Goal: Information Seeking & Learning: Check status

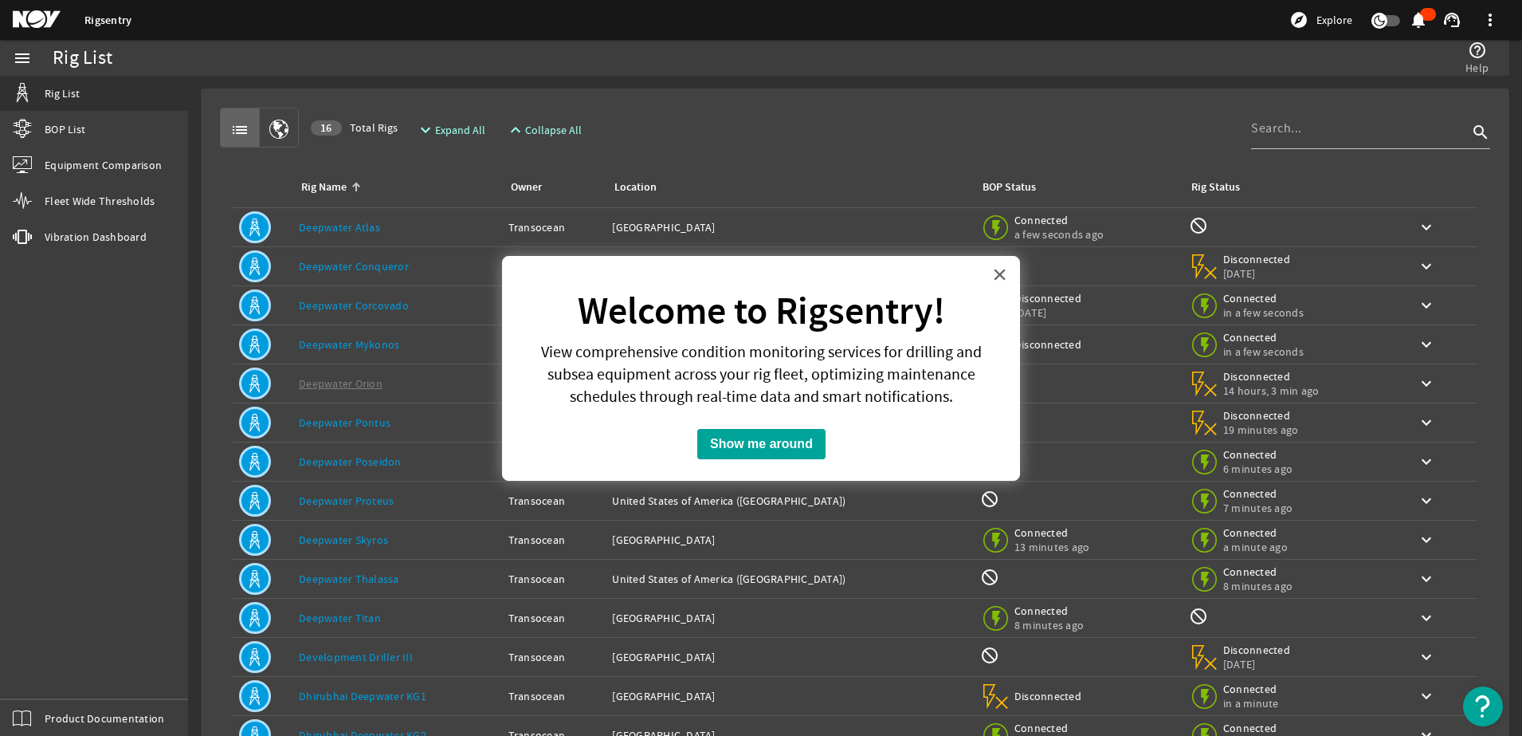
click at [1000, 277] on button "×" at bounding box center [999, 274] width 15 height 26
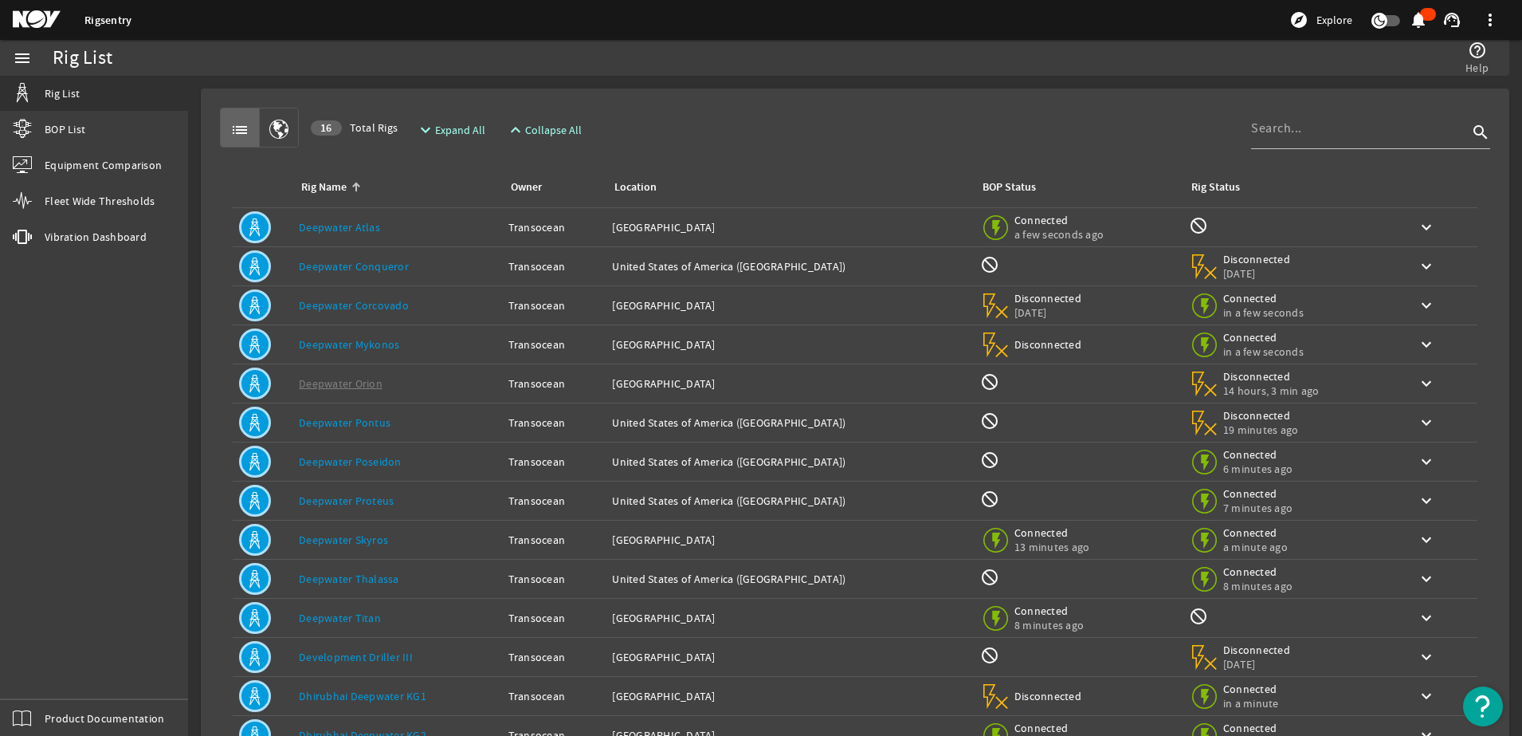
click at [354, 267] on link "Deepwater Conqueror" at bounding box center [354, 266] width 110 height 14
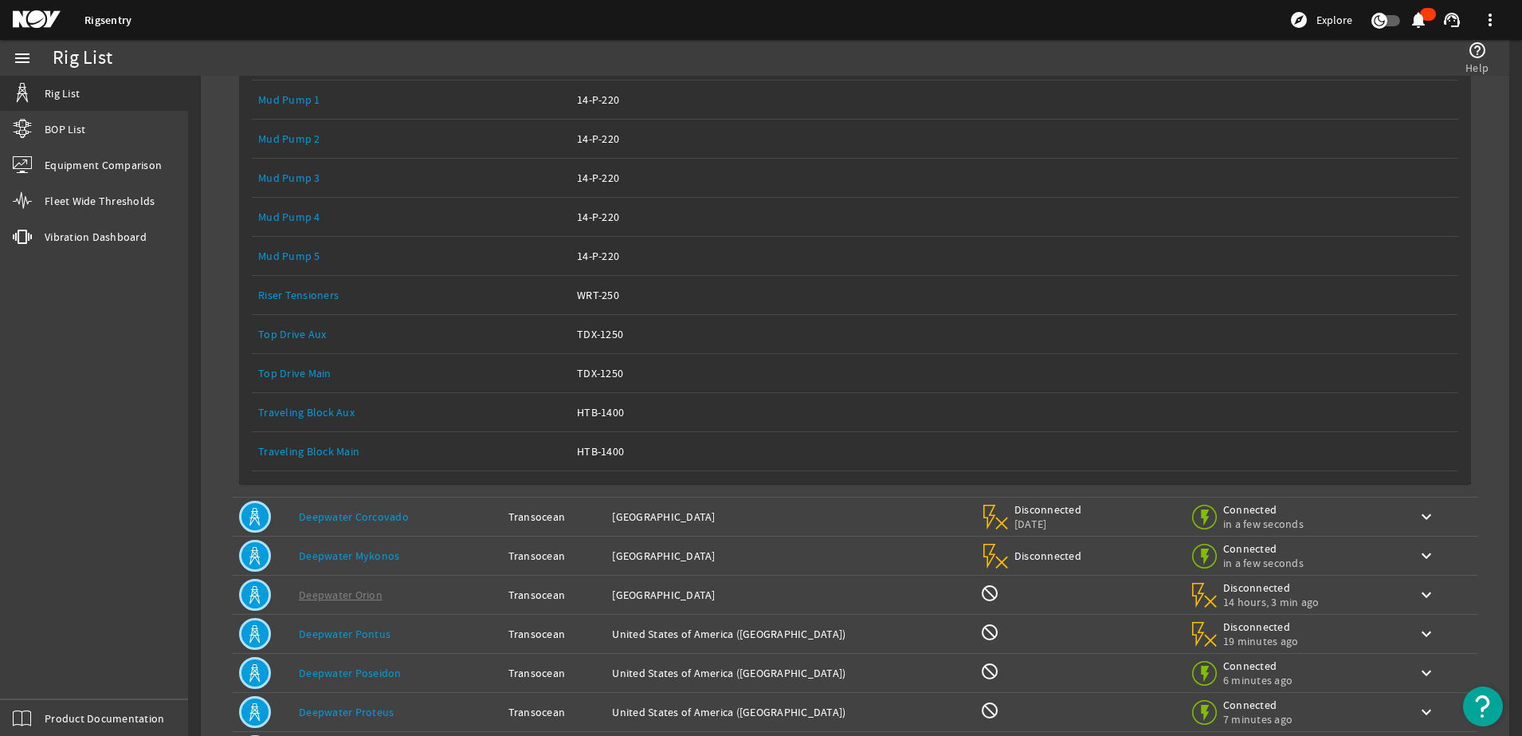
scroll to position [664, 0]
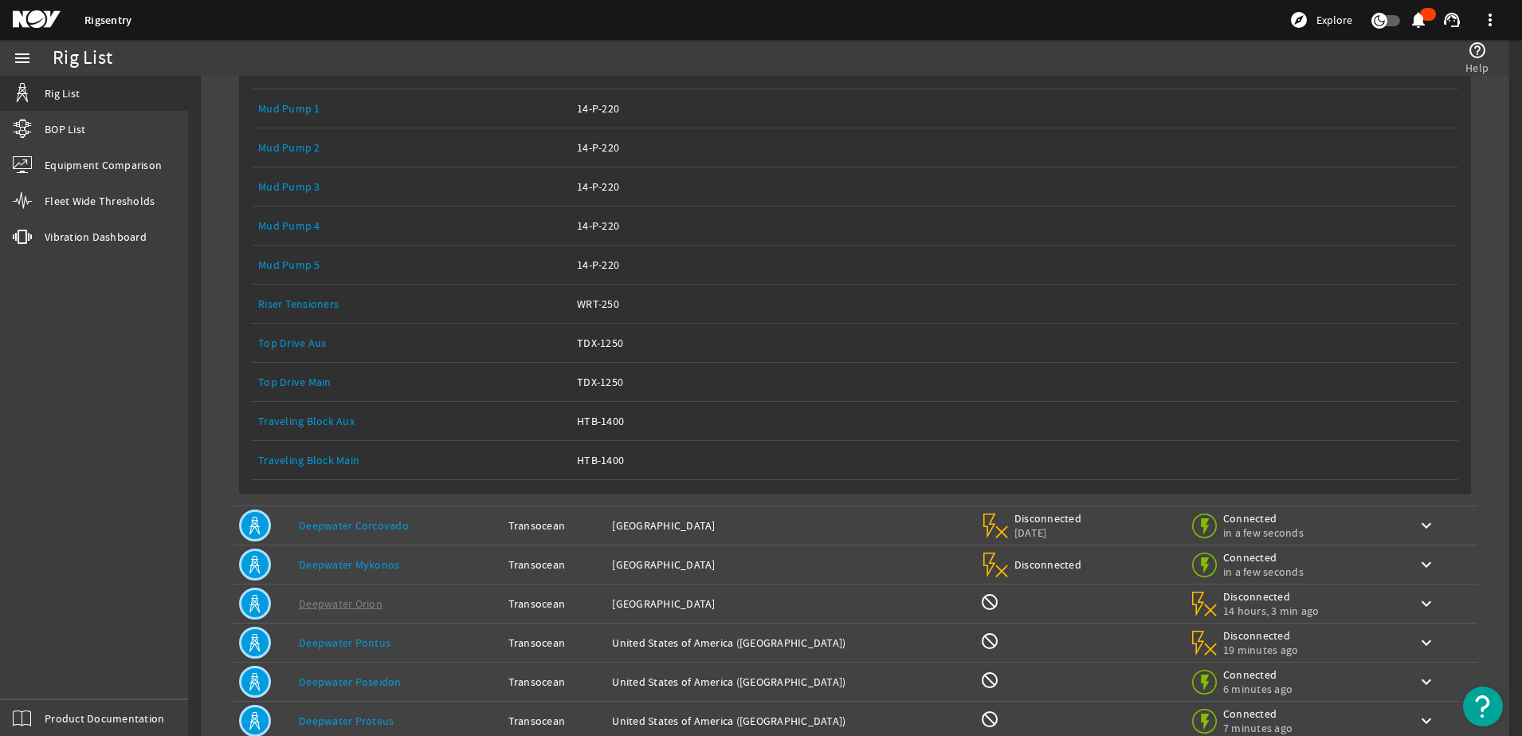
click at [294, 378] on link "Top Drive Main" at bounding box center [294, 382] width 73 height 14
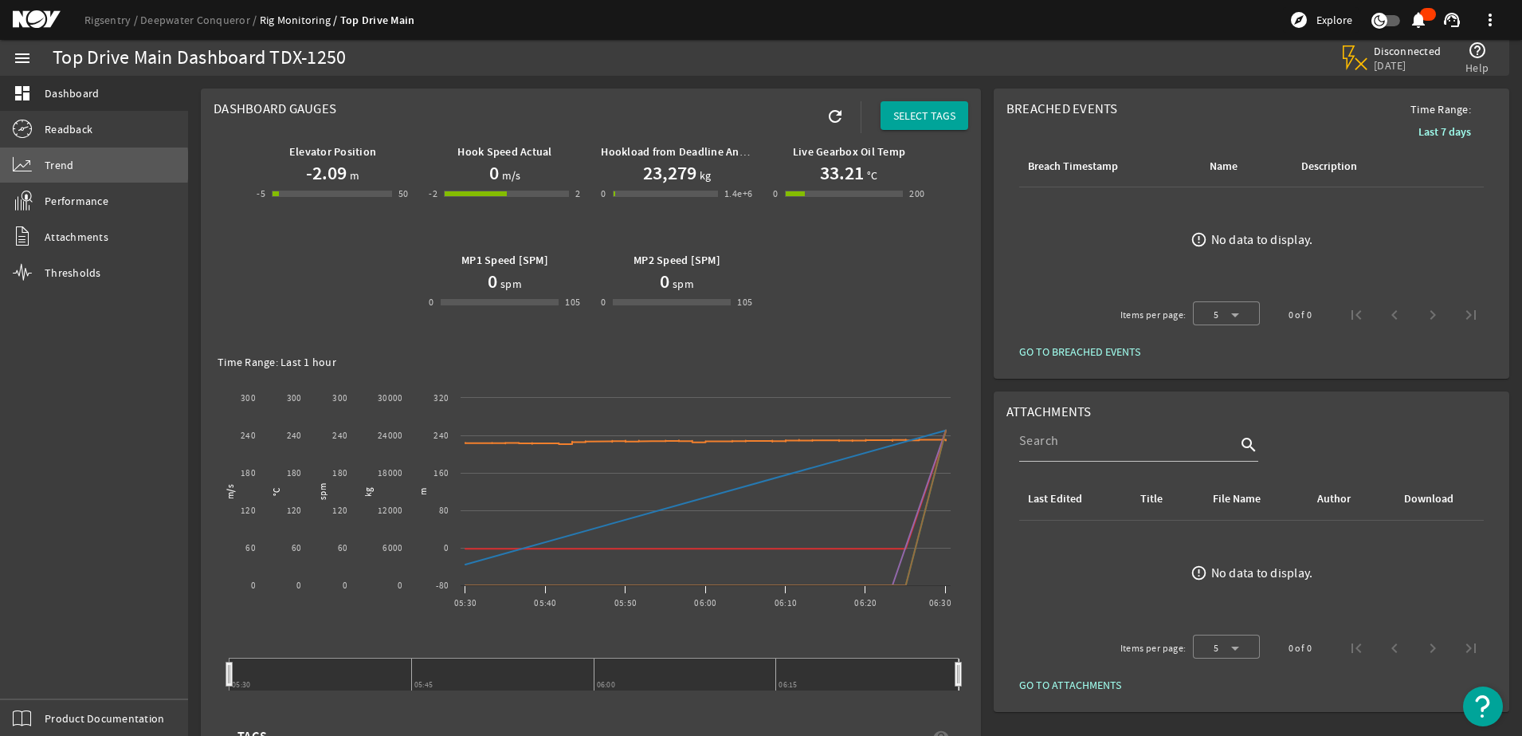
click at [59, 164] on span "Trend" at bounding box center [59, 165] width 29 height 16
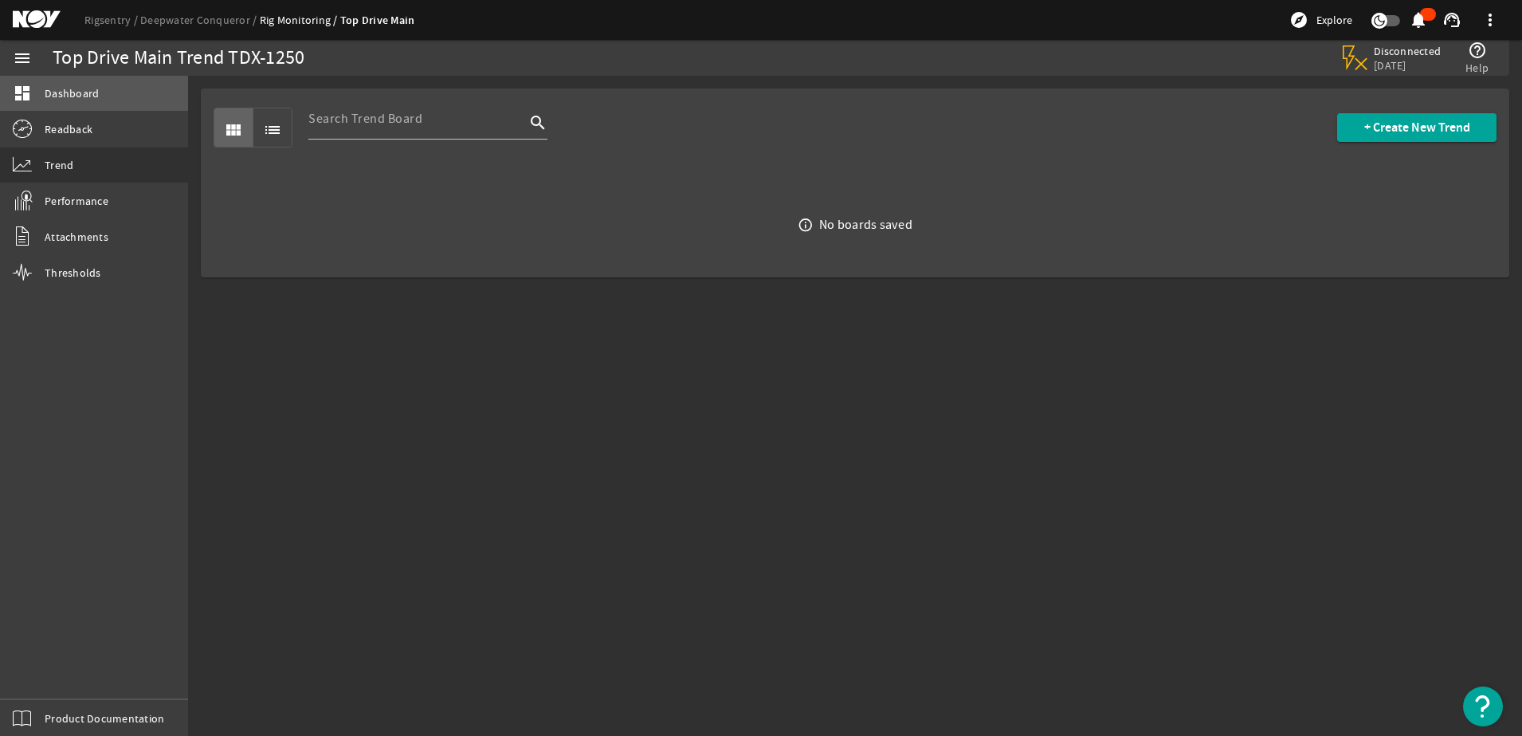
click at [29, 95] on mat-icon "dashboard" at bounding box center [22, 93] width 19 height 19
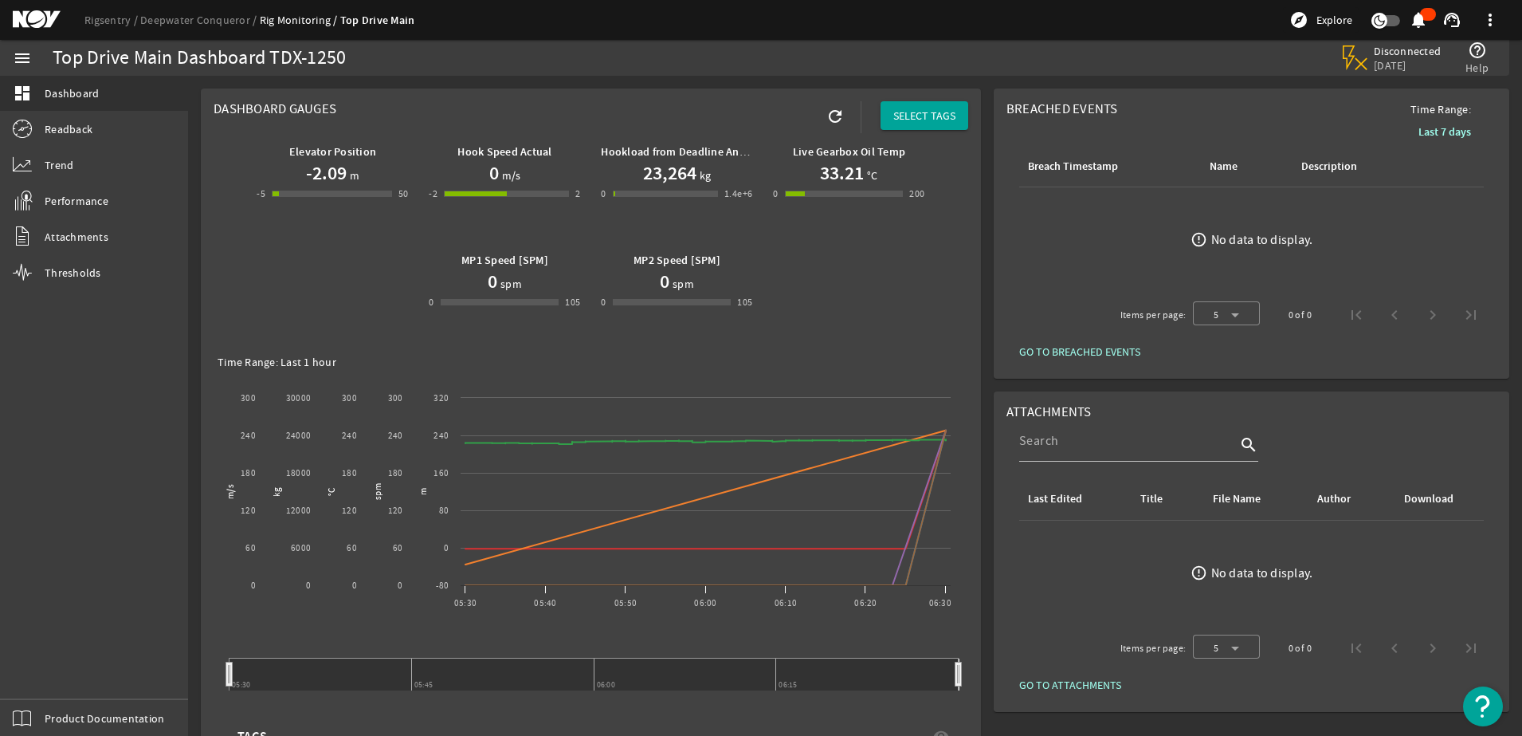
click at [1326, 23] on span "Explore" at bounding box center [1335, 20] width 36 height 16
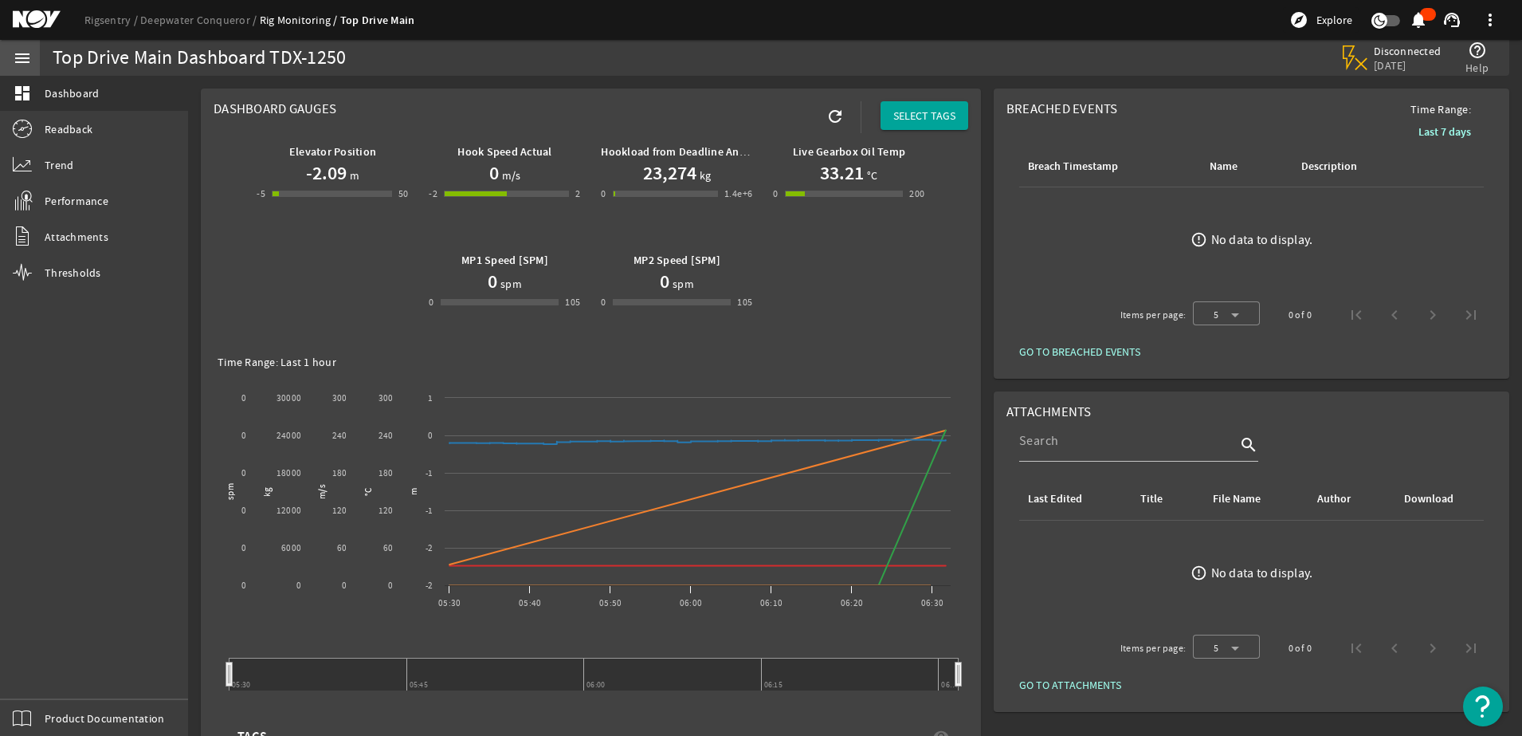
click at [17, 56] on mat-icon "menu" at bounding box center [22, 58] width 19 height 19
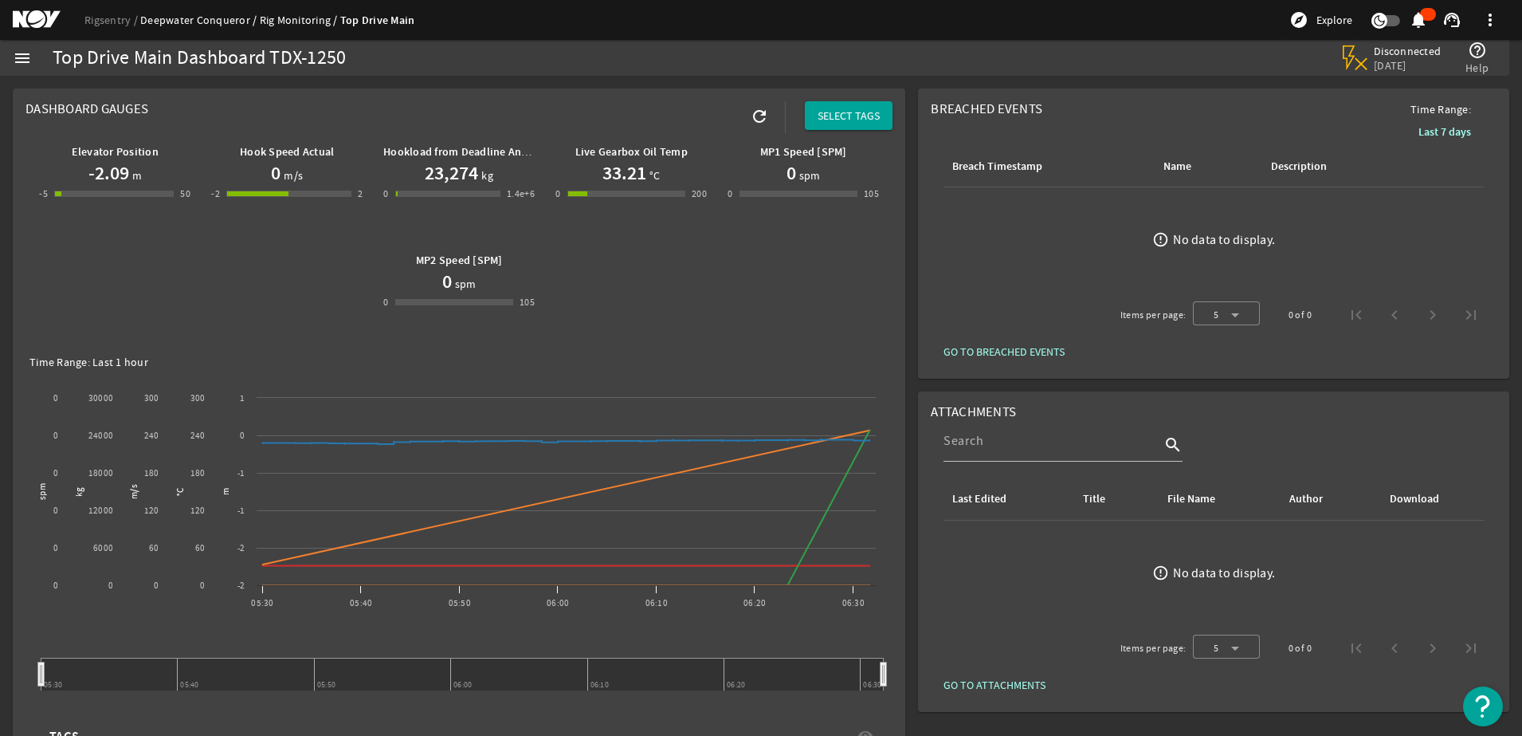
click at [202, 20] on link "Deepwater Conqueror" at bounding box center [200, 20] width 120 height 14
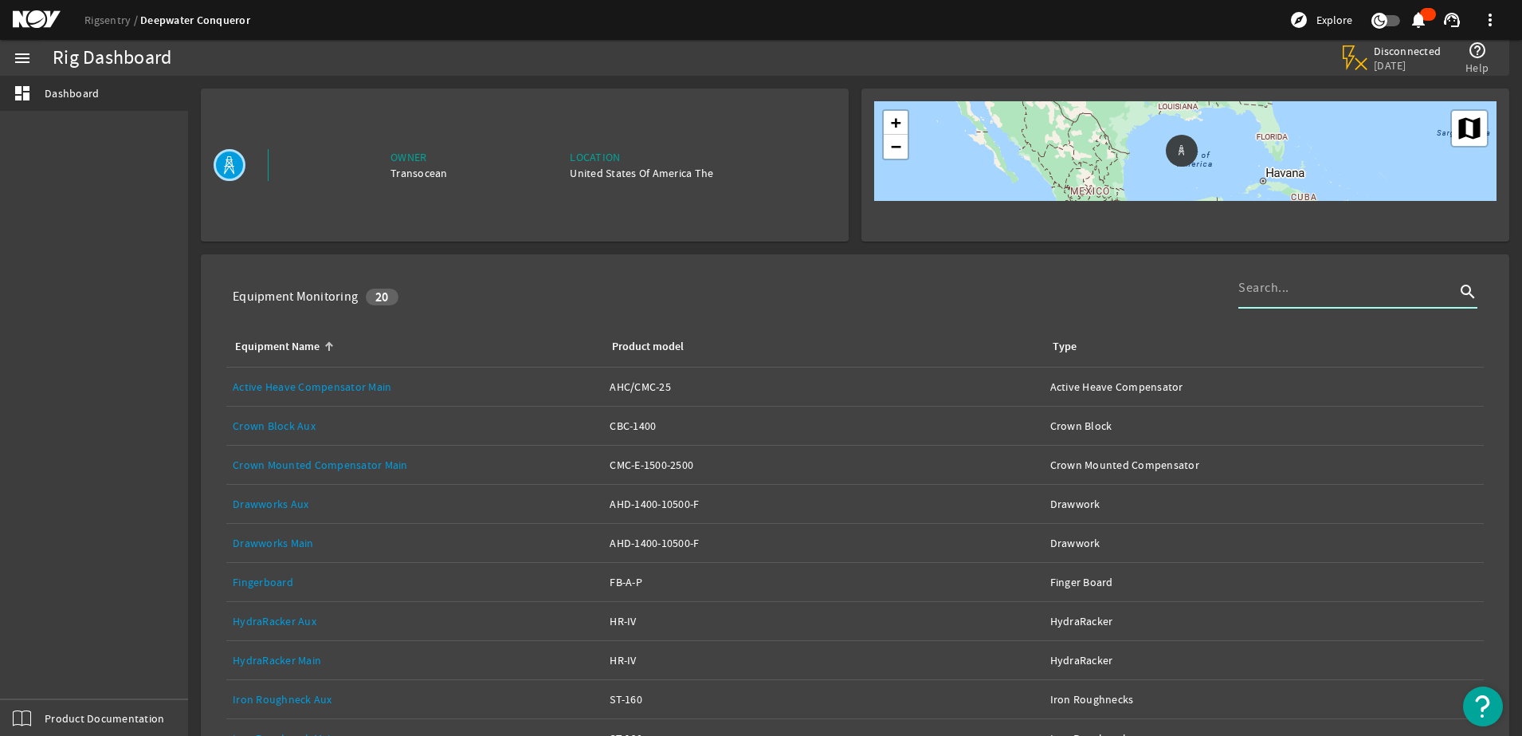
click at [1271, 293] on input at bounding box center [1347, 287] width 217 height 19
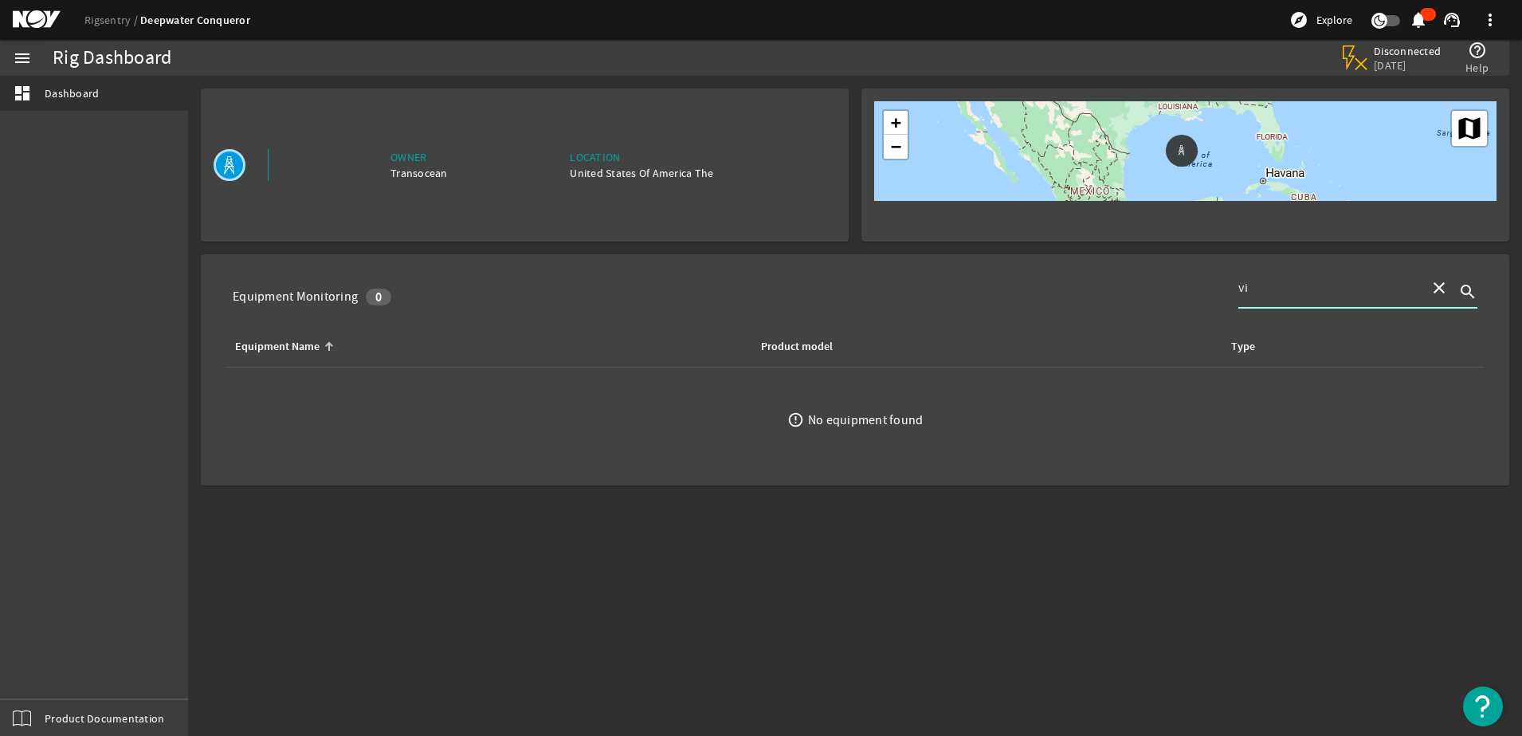
type input "v"
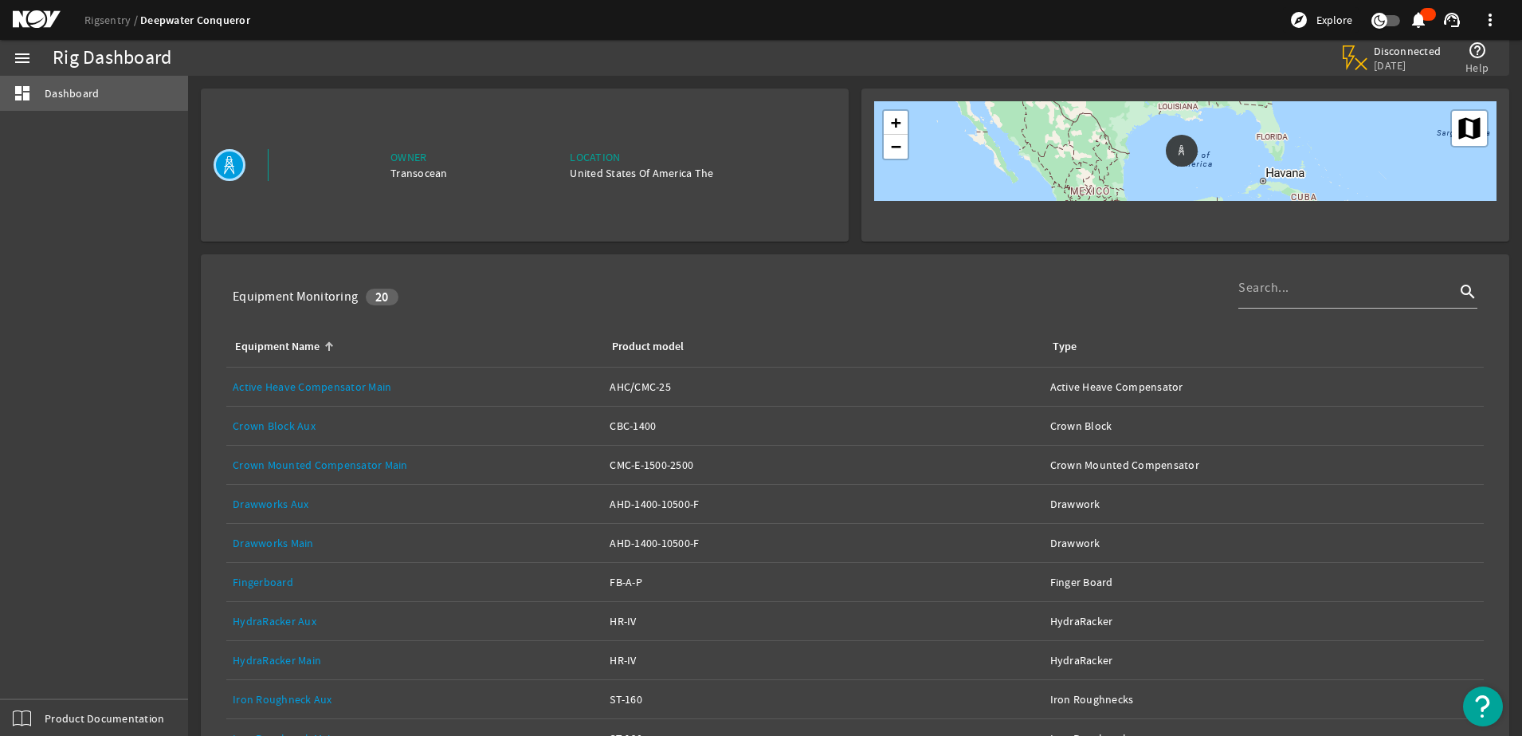
click at [65, 91] on span "Dashboard" at bounding box center [72, 93] width 54 height 16
click at [104, 21] on link "Rigsentry" at bounding box center [112, 20] width 56 height 14
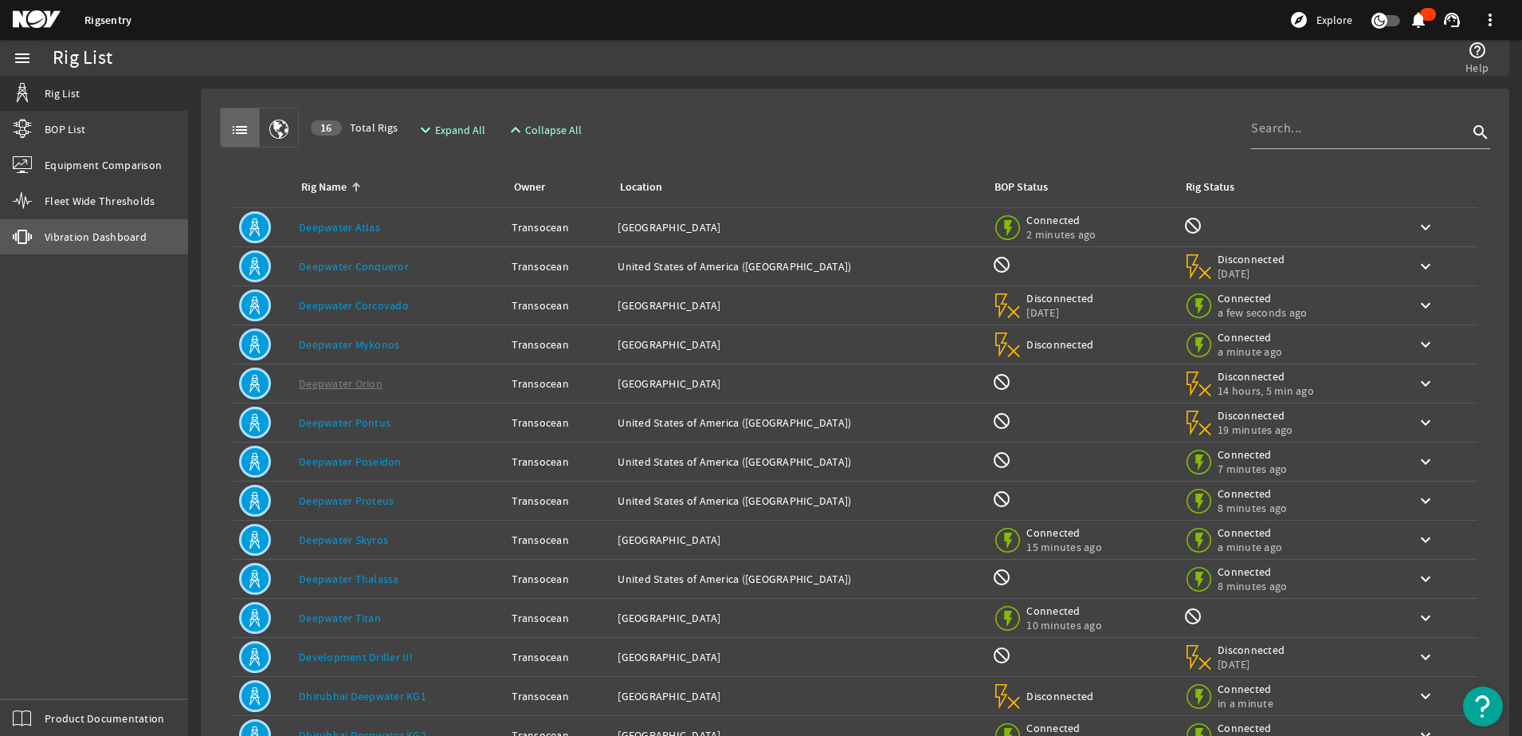
click at [84, 242] on span "Vibration Dashboard" at bounding box center [96, 237] width 102 height 16
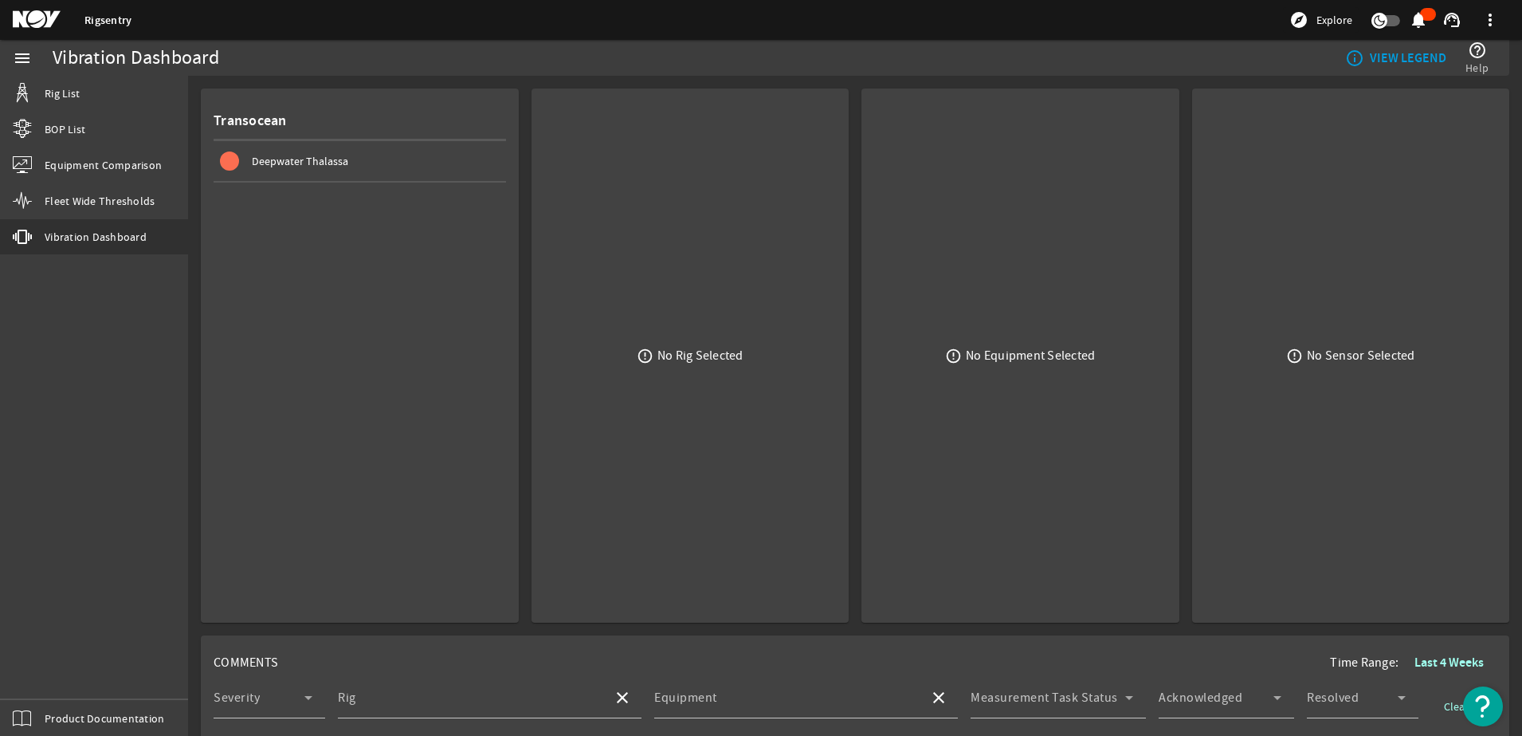
click at [297, 164] on span "Deepwater Thalassa" at bounding box center [300, 161] width 96 height 14
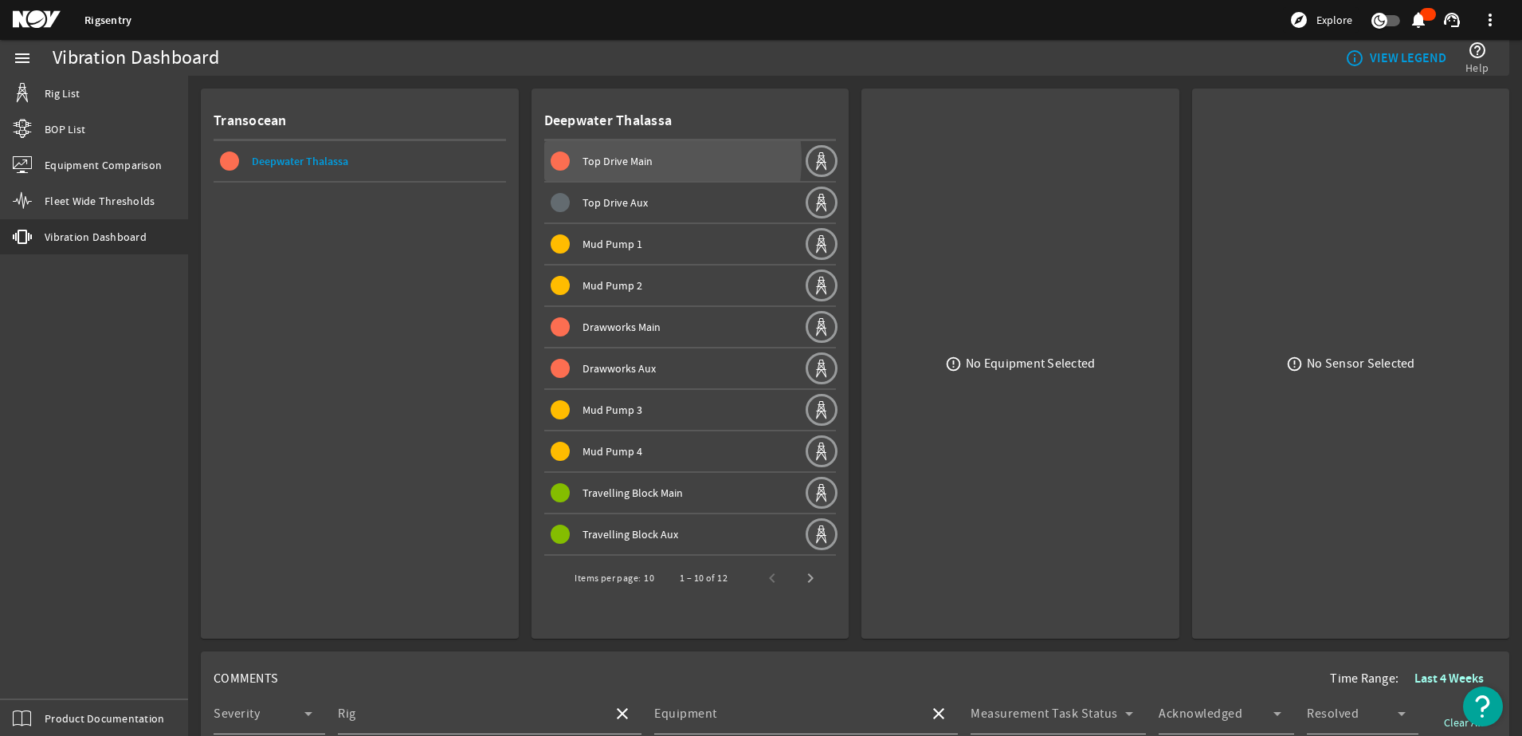
click at [628, 159] on span "Top Drive Main" at bounding box center [618, 161] width 70 height 14
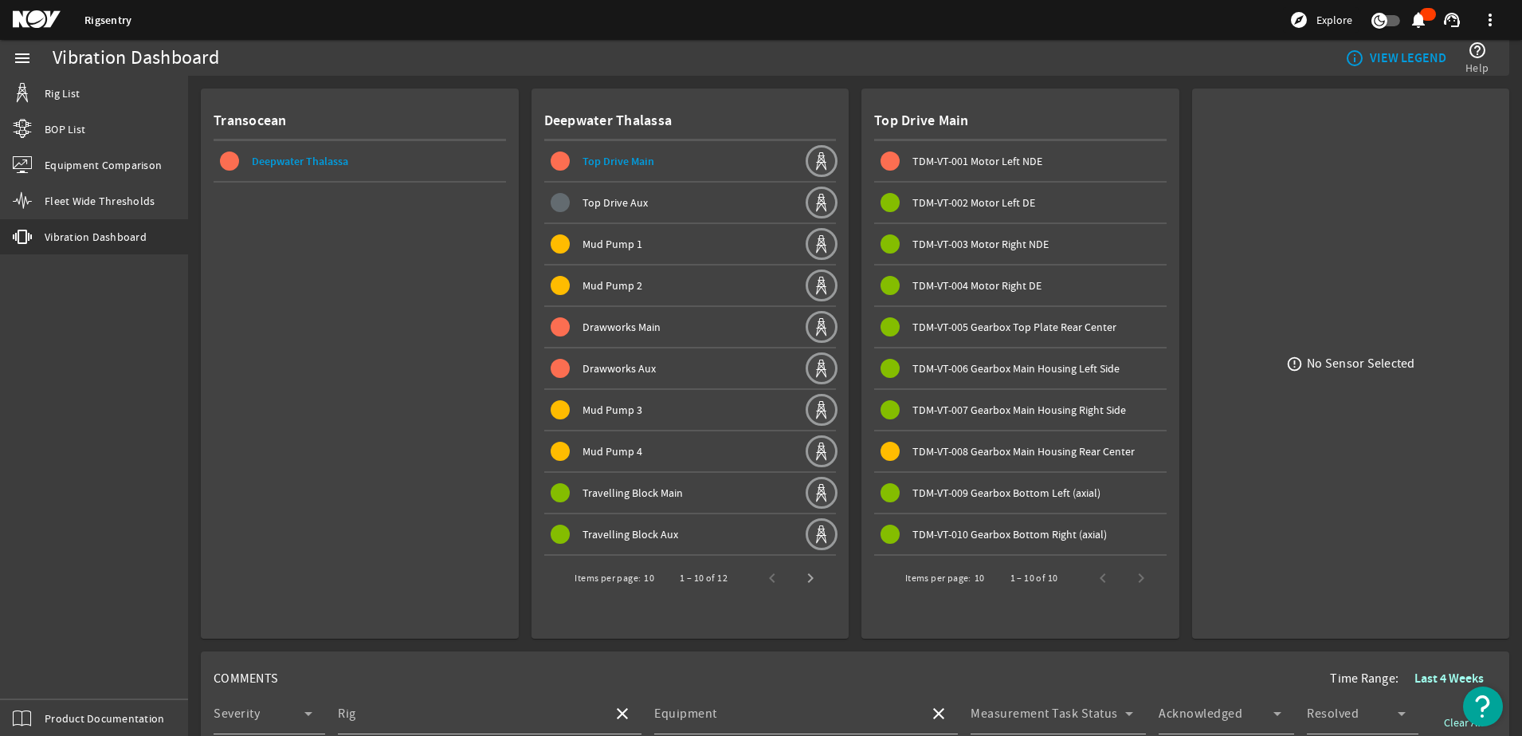
click at [1478, 226] on div "error_outline No Sensor Selected" at bounding box center [1351, 363] width 293 height 524
click at [966, 159] on span "TDM-VT-001 Motor Left NDE" at bounding box center [978, 161] width 130 height 14
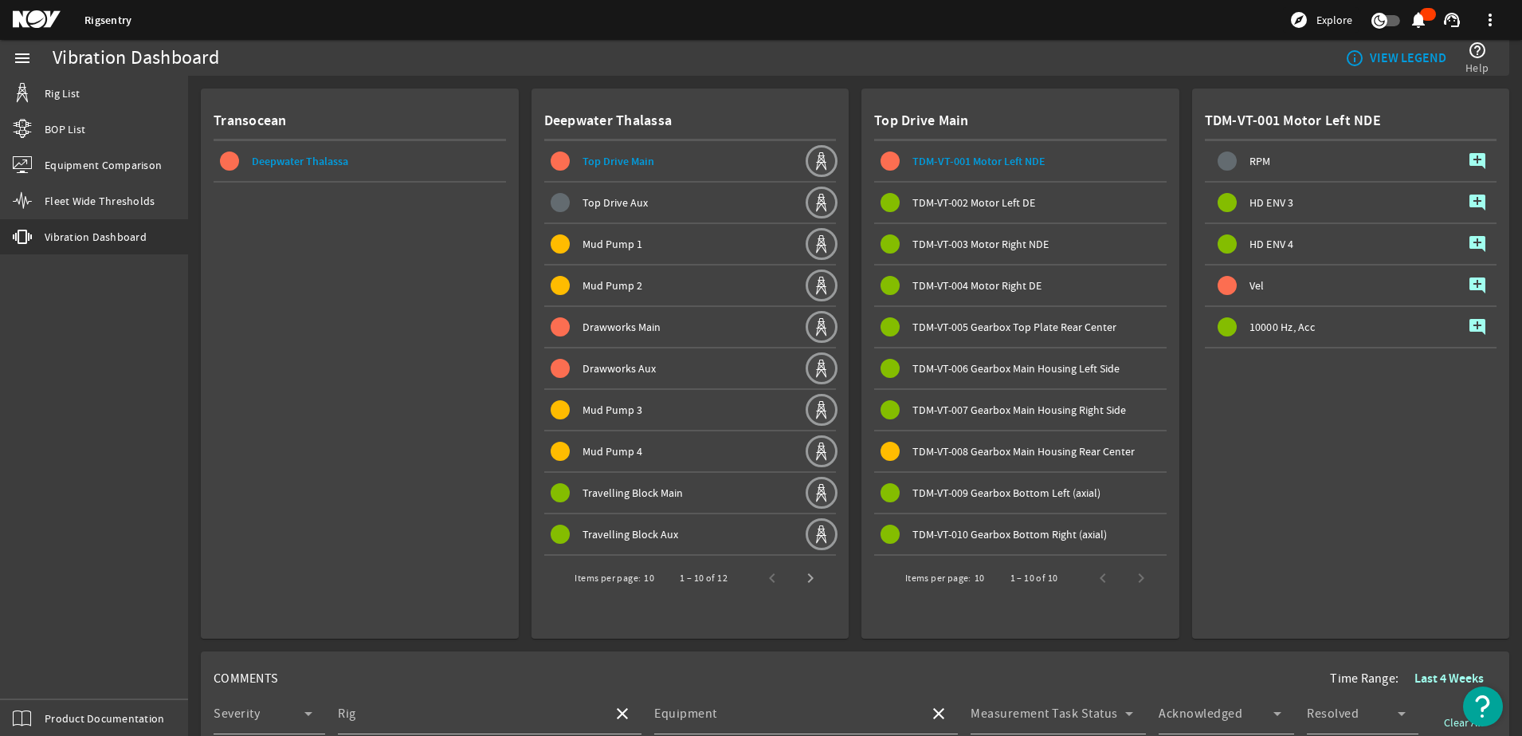
click at [1468, 285] on mat-icon "add_comment" at bounding box center [1477, 285] width 19 height 19
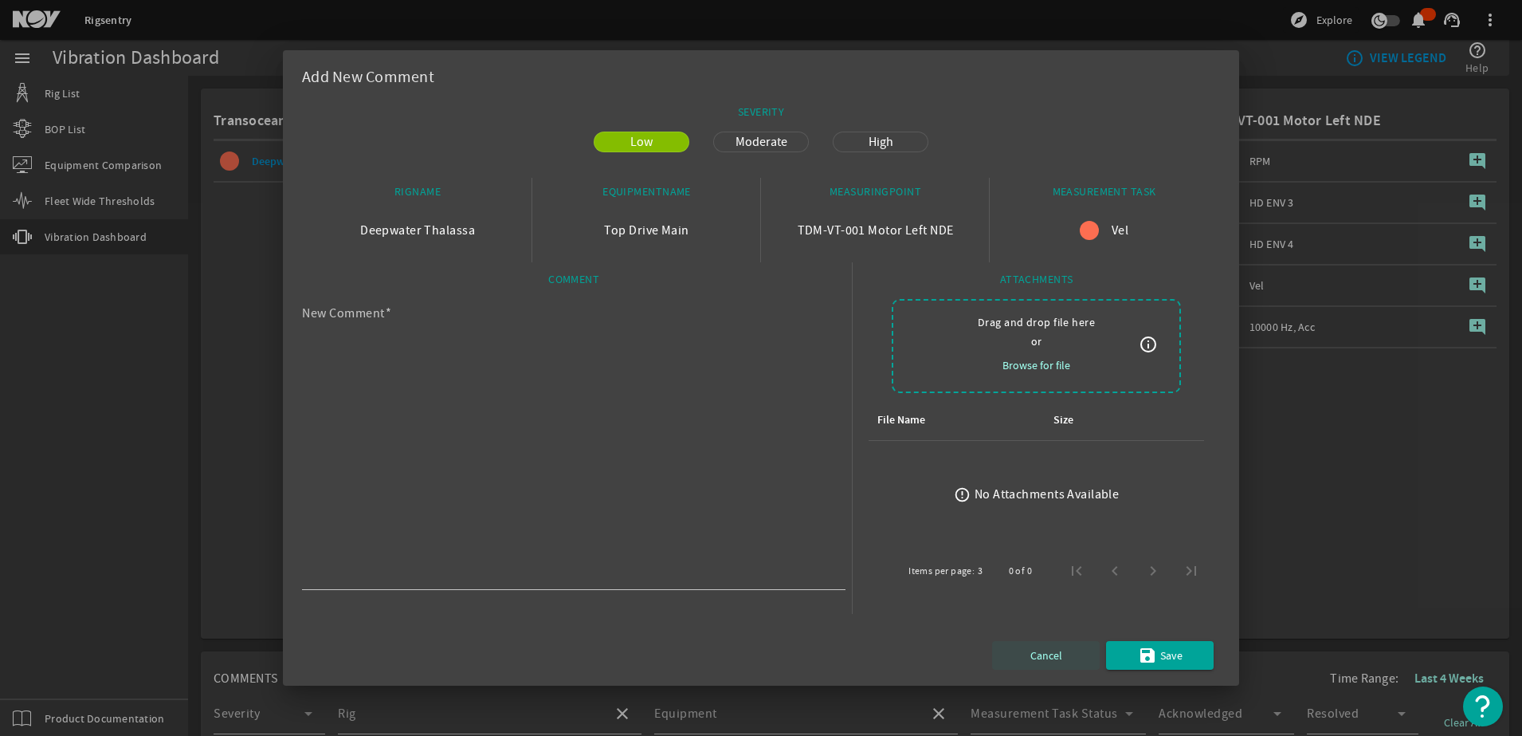
click at [1056, 655] on span "Cancel" at bounding box center [1047, 655] width 32 height 19
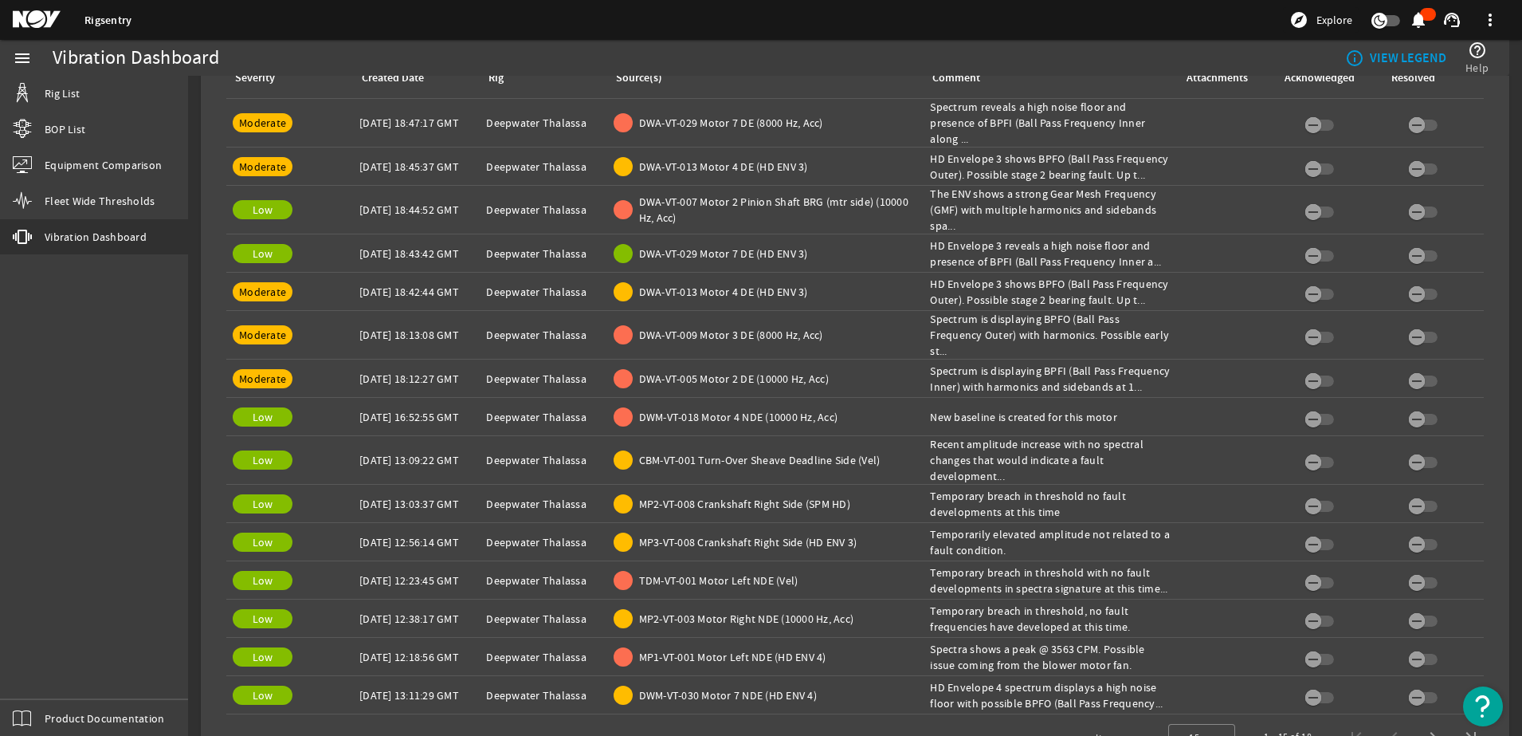
scroll to position [720, 0]
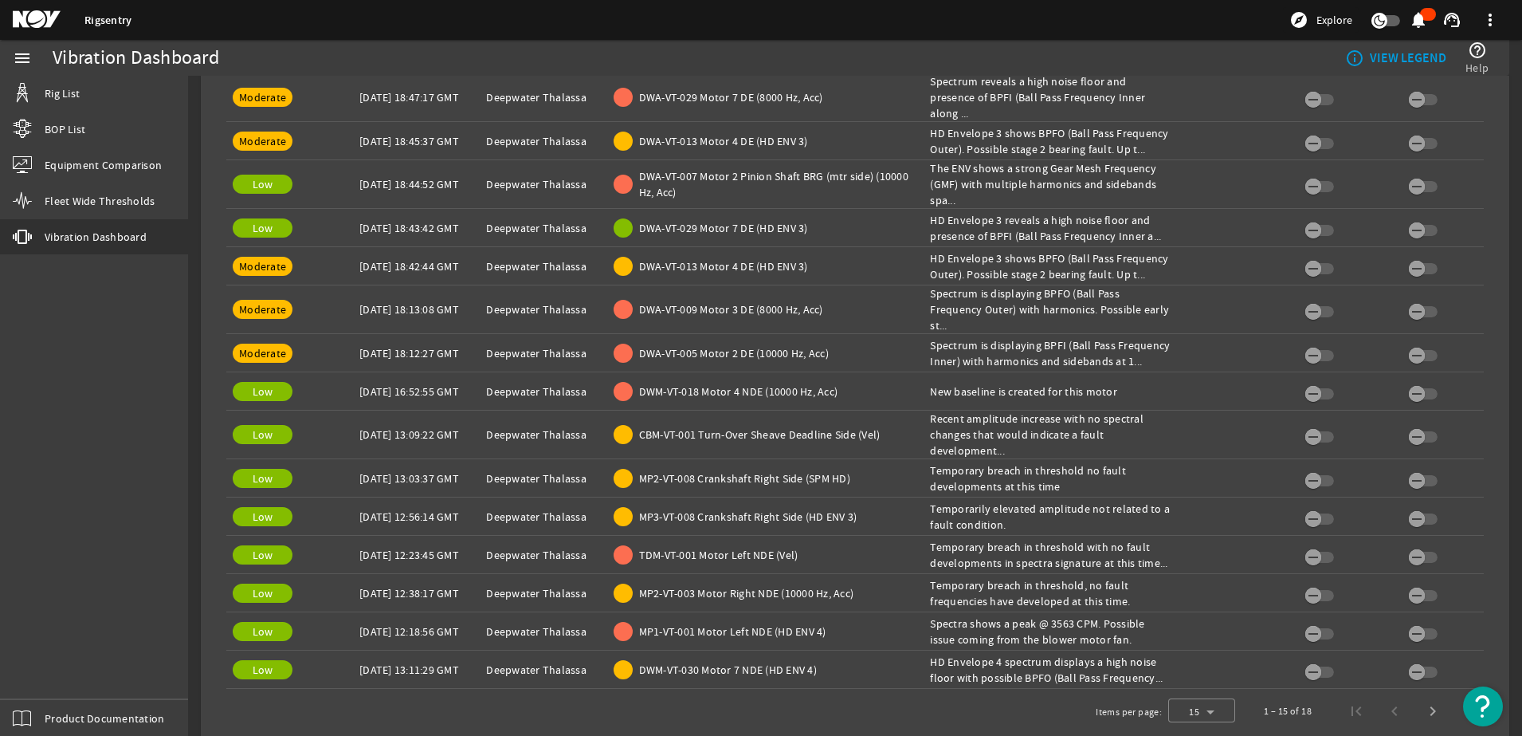
click at [660, 91] on span "DWA-VT-029 Motor 7 DE (8000 Hz, Acc)" at bounding box center [731, 97] width 184 height 16
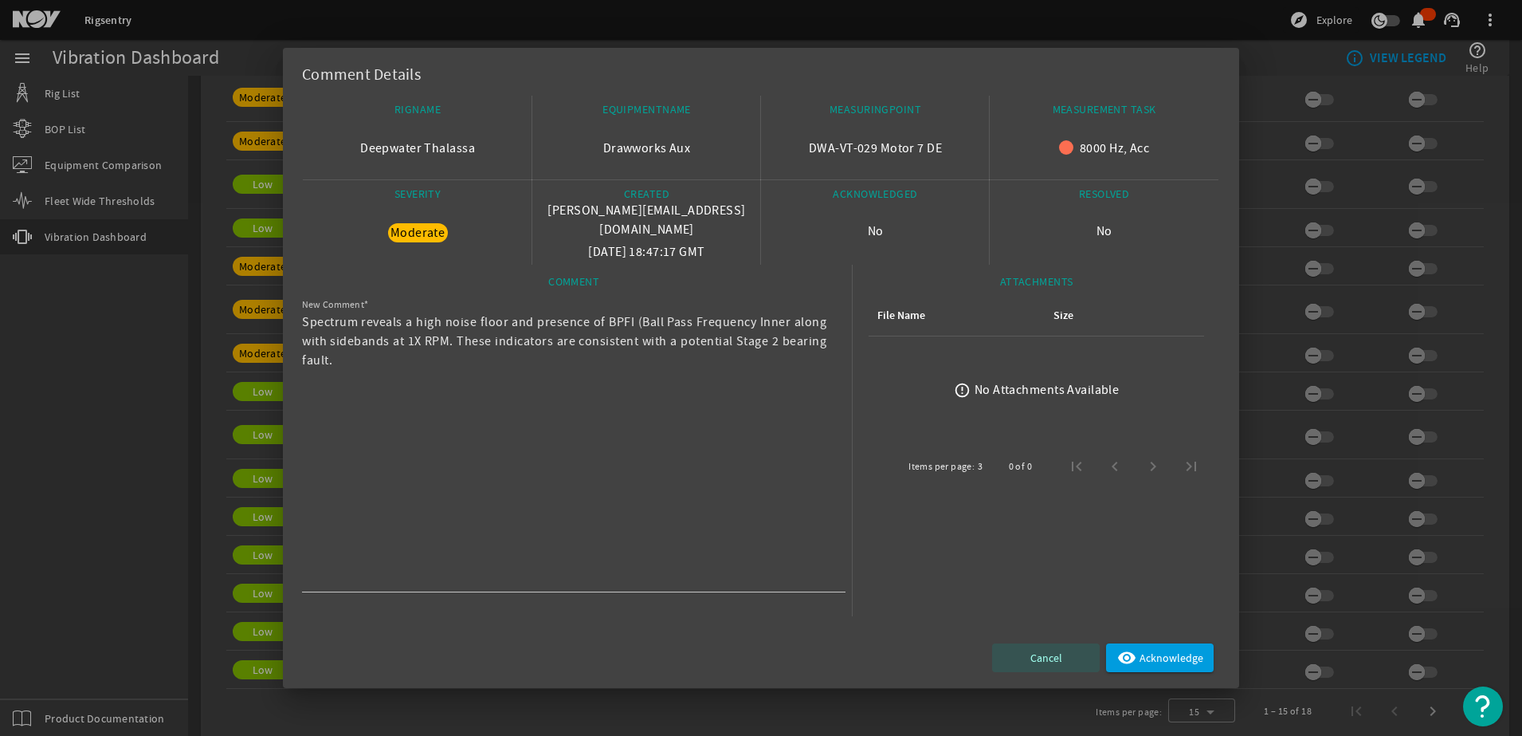
click at [1047, 656] on span "Cancel" at bounding box center [1047, 657] width 32 height 19
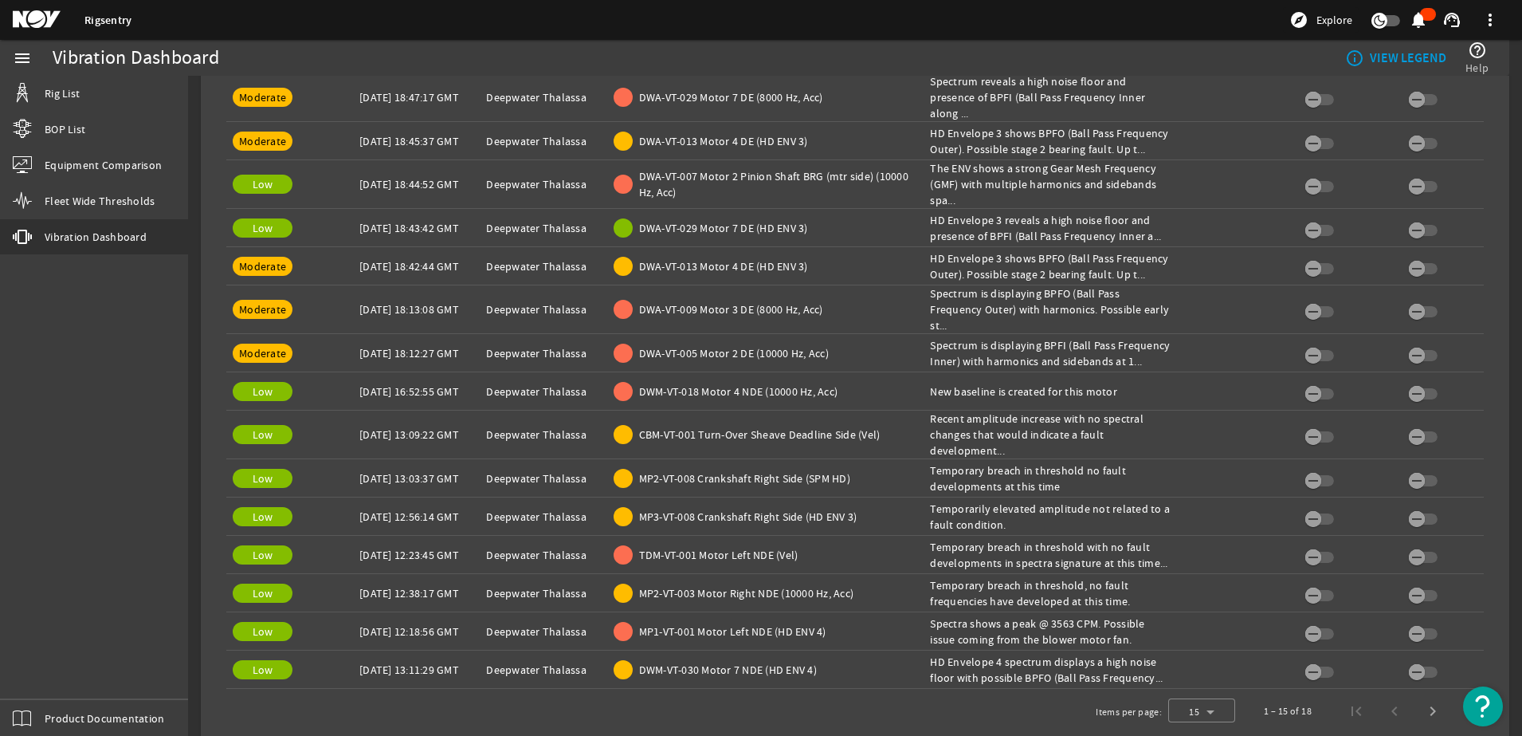
click at [693, 168] on span "DWA-VT-007 Motor 2 Pinion Shaft BRG (mtr side) (10000 Hz, Acc)" at bounding box center [778, 184] width 279 height 32
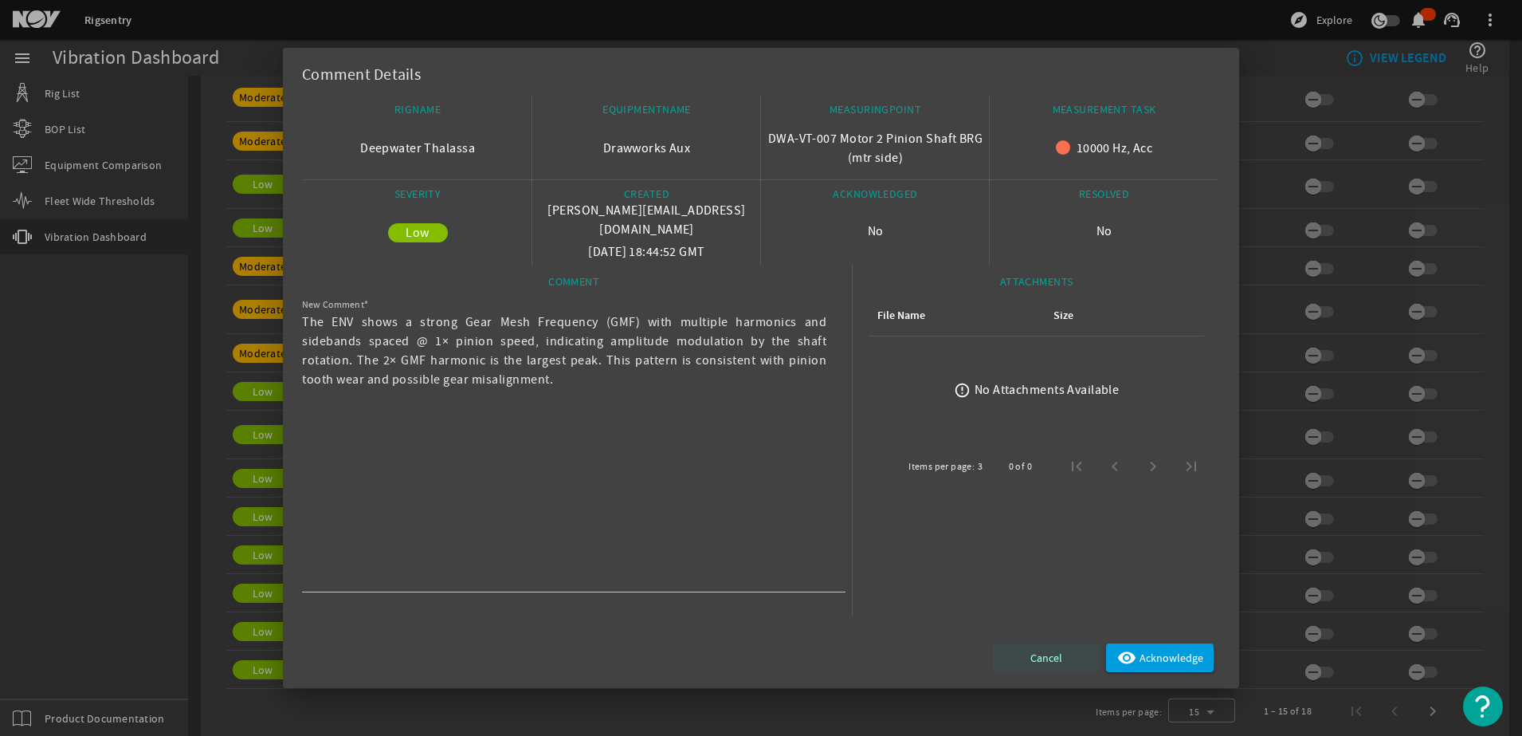
click at [1043, 650] on span "Cancel" at bounding box center [1047, 657] width 32 height 19
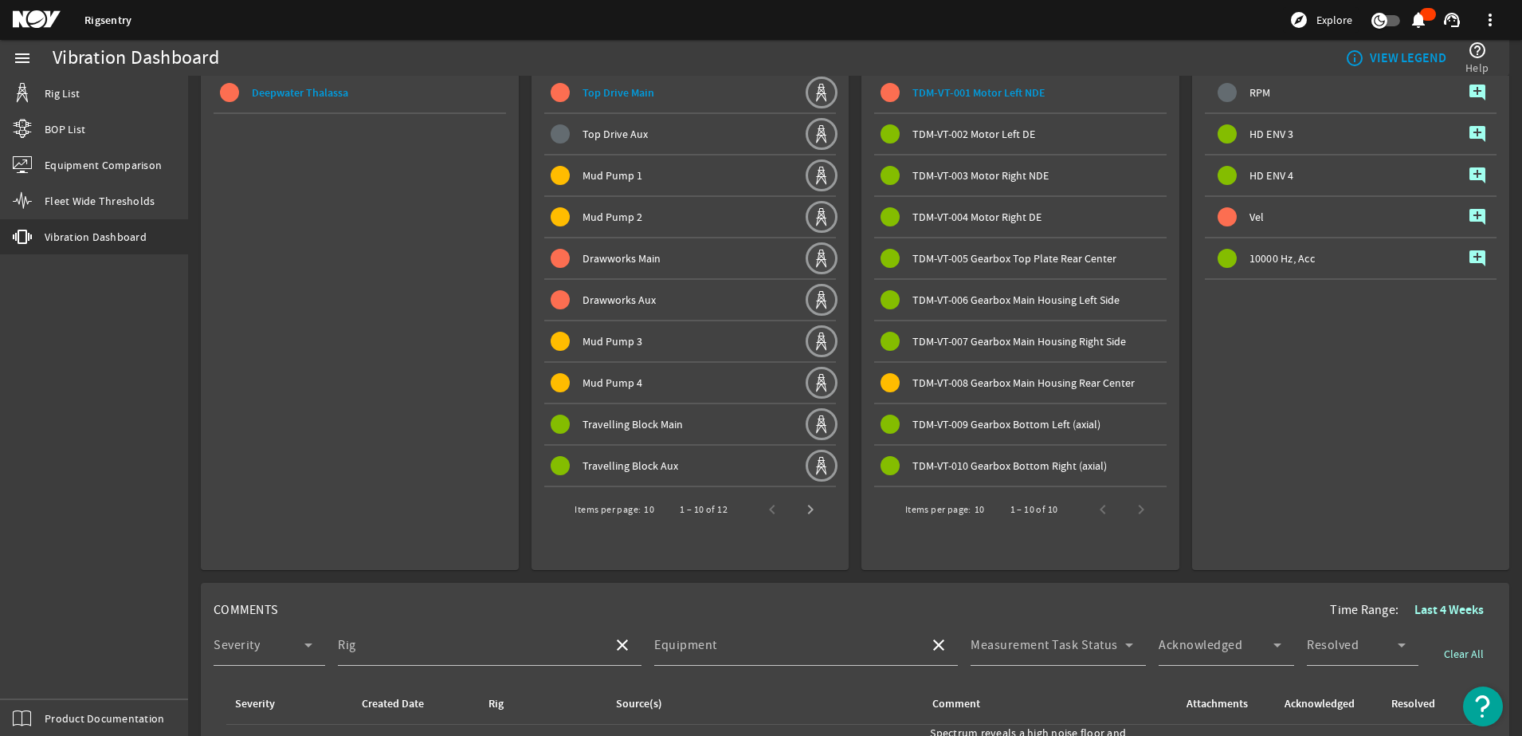
scroll to position [0, 0]
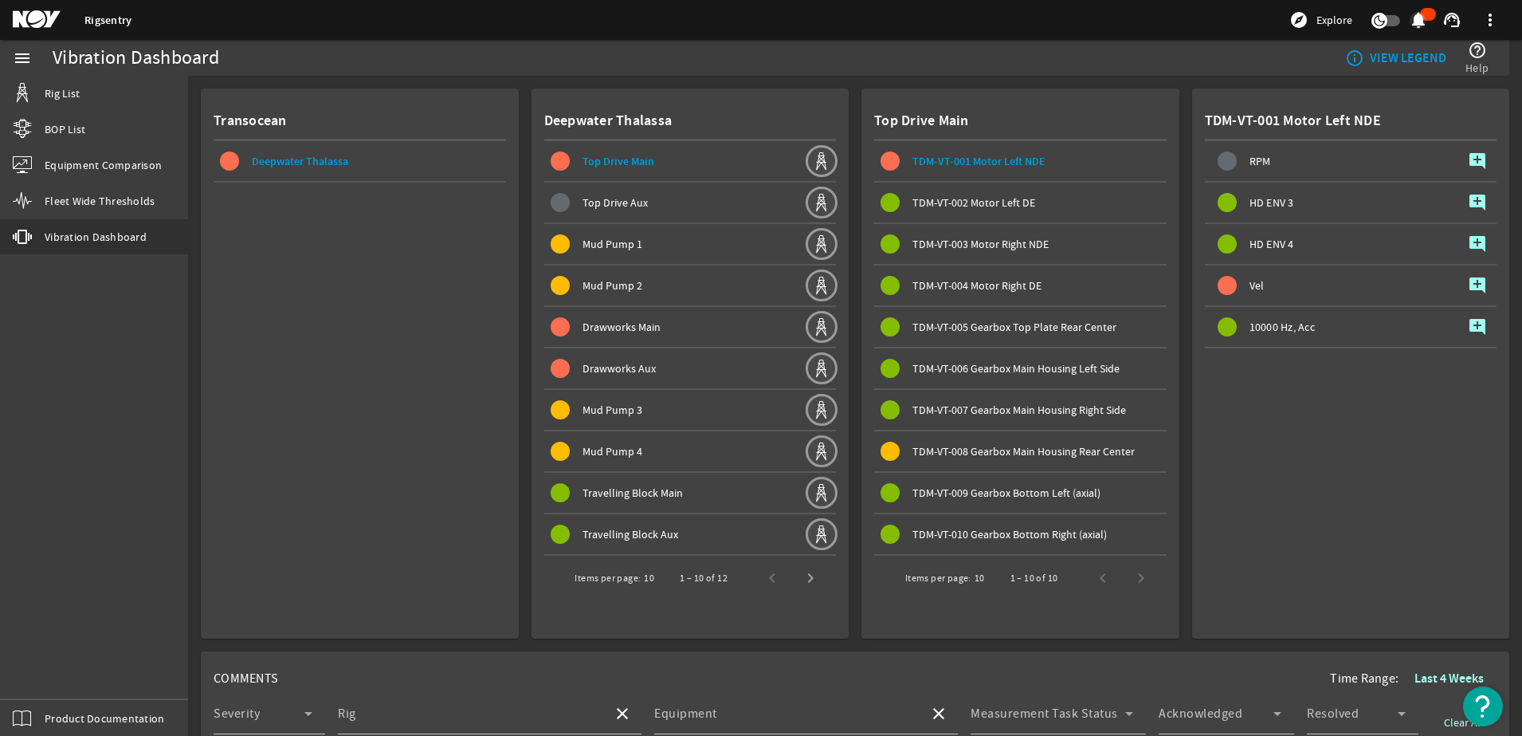
click at [1424, 22] on mat-icon "notifications" at bounding box center [1418, 19] width 19 height 19
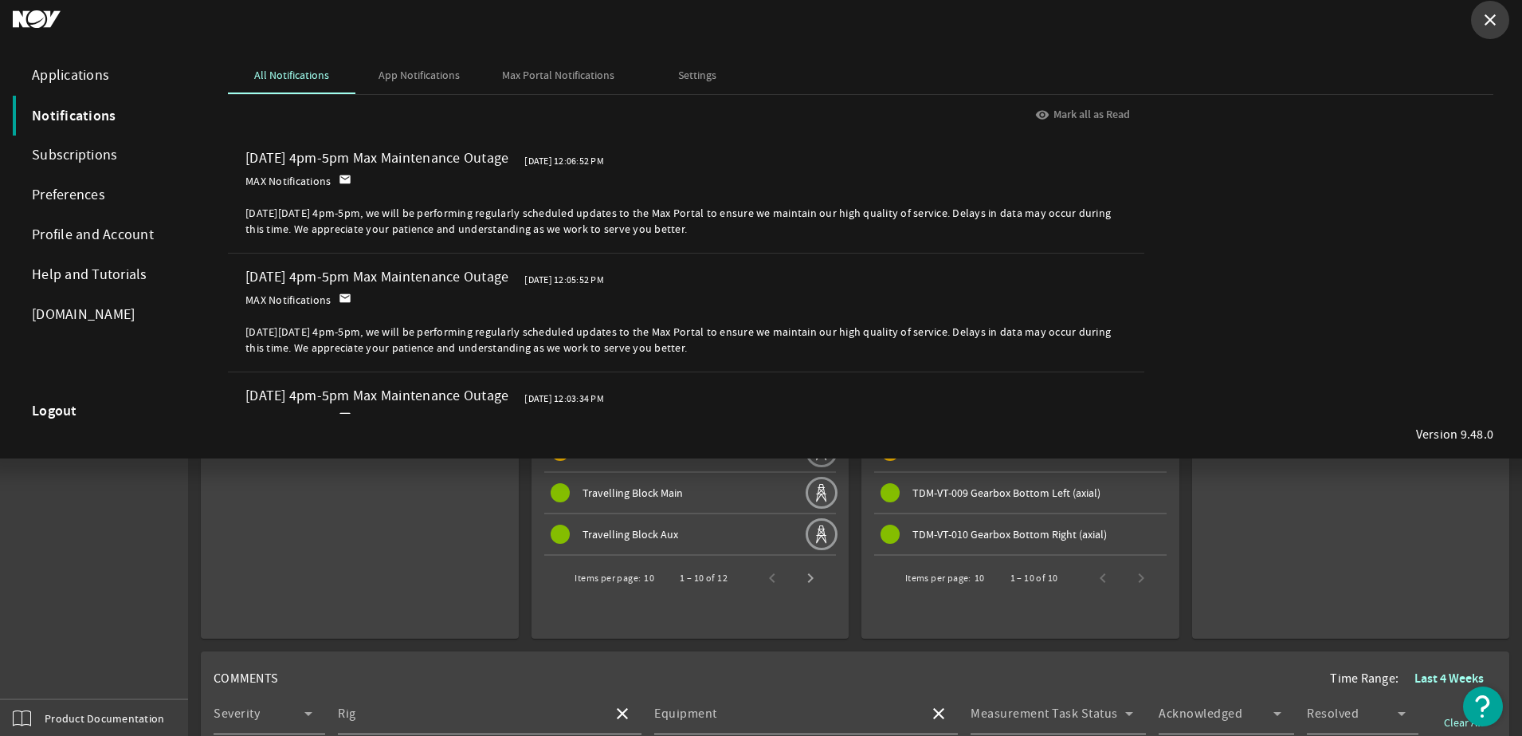
click at [1491, 29] on span at bounding box center [1490, 20] width 38 height 38
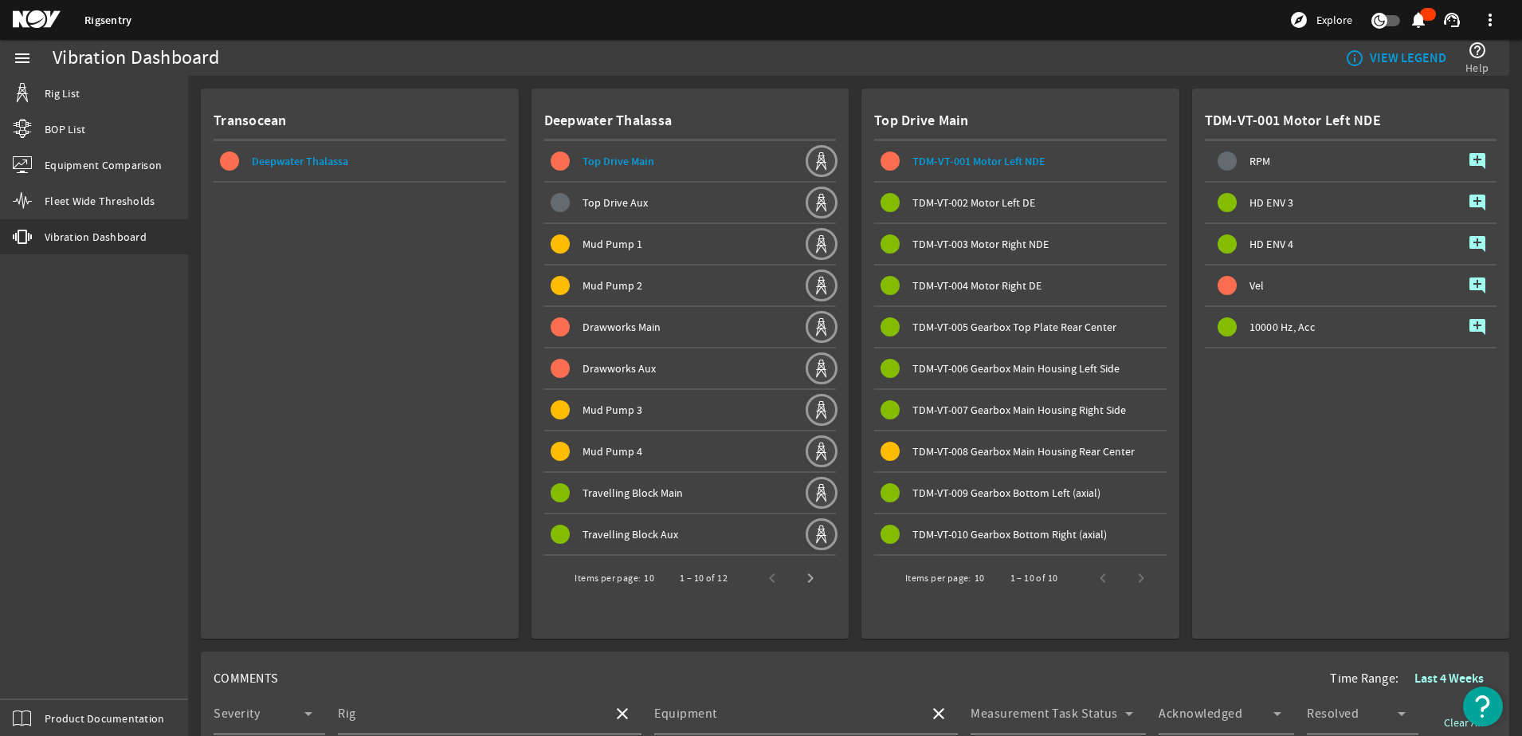
click at [1494, 26] on span at bounding box center [1490, 20] width 38 height 38
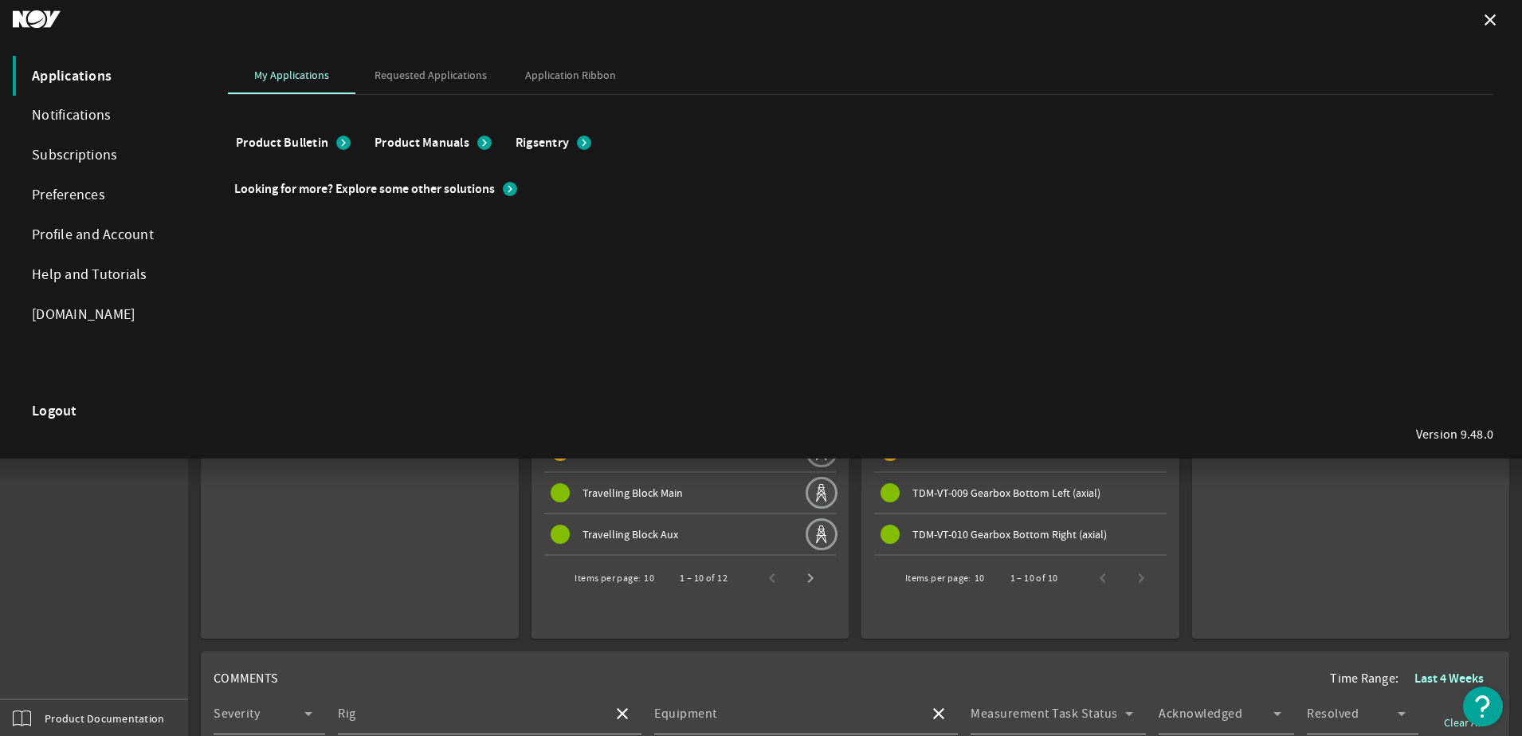
click at [54, 411] on strong "Logout" at bounding box center [54, 411] width 45 height 16
